Goal: Register for event/course

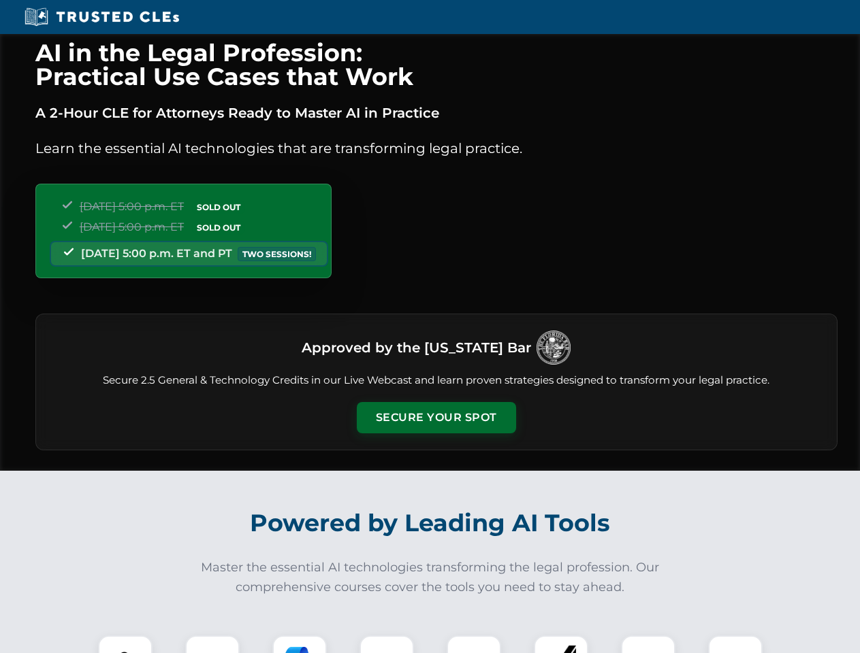
click at [436, 418] on button "Secure Your Spot" at bounding box center [436, 417] width 159 height 31
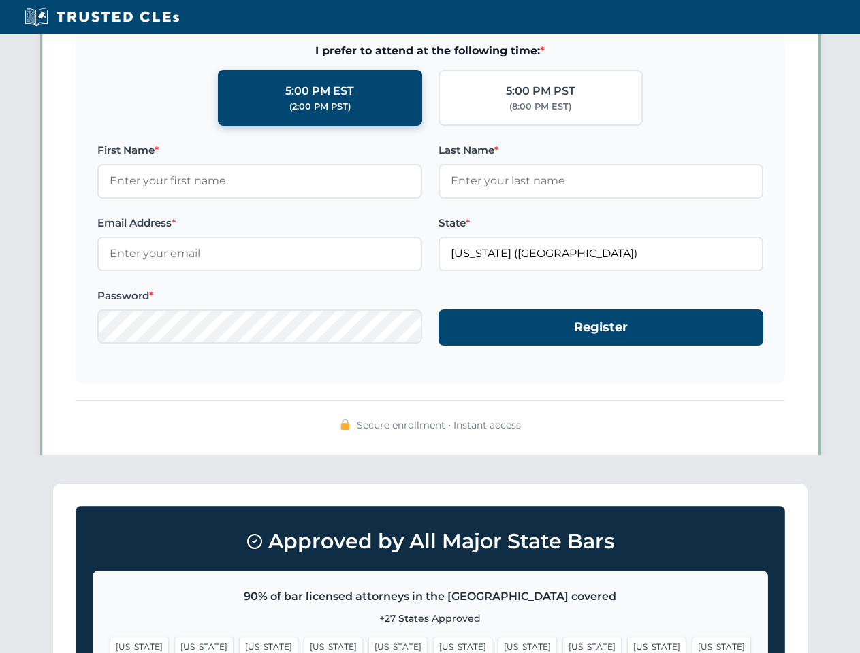
click at [498, 645] on span "[US_STATE]" at bounding box center [527, 647] width 59 height 20
click at [627, 645] on span "[US_STATE]" at bounding box center [656, 647] width 59 height 20
